Goal: Task Accomplishment & Management: Use online tool/utility

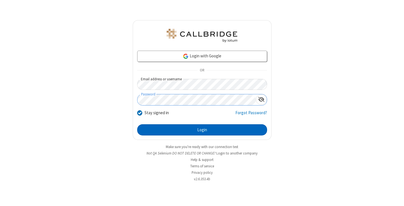
click at [202, 130] on button "Login" at bounding box center [202, 129] width 130 height 11
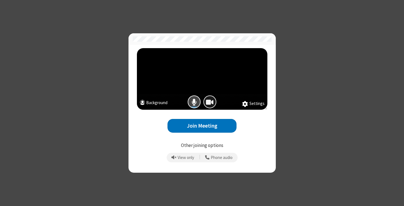
click at [209, 102] on span "Camera is on" at bounding box center [210, 102] width 8 height 8
click at [201, 126] on button "Join Meeting" at bounding box center [201, 126] width 69 height 14
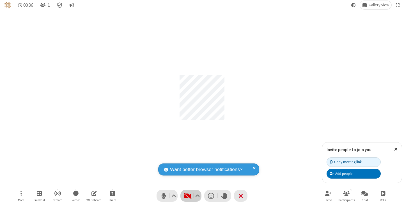
click at [191, 196] on span "Start video (⌘+Shift+V)" at bounding box center [187, 196] width 8 height 8
